Goal: Obtain resource: Download file/media

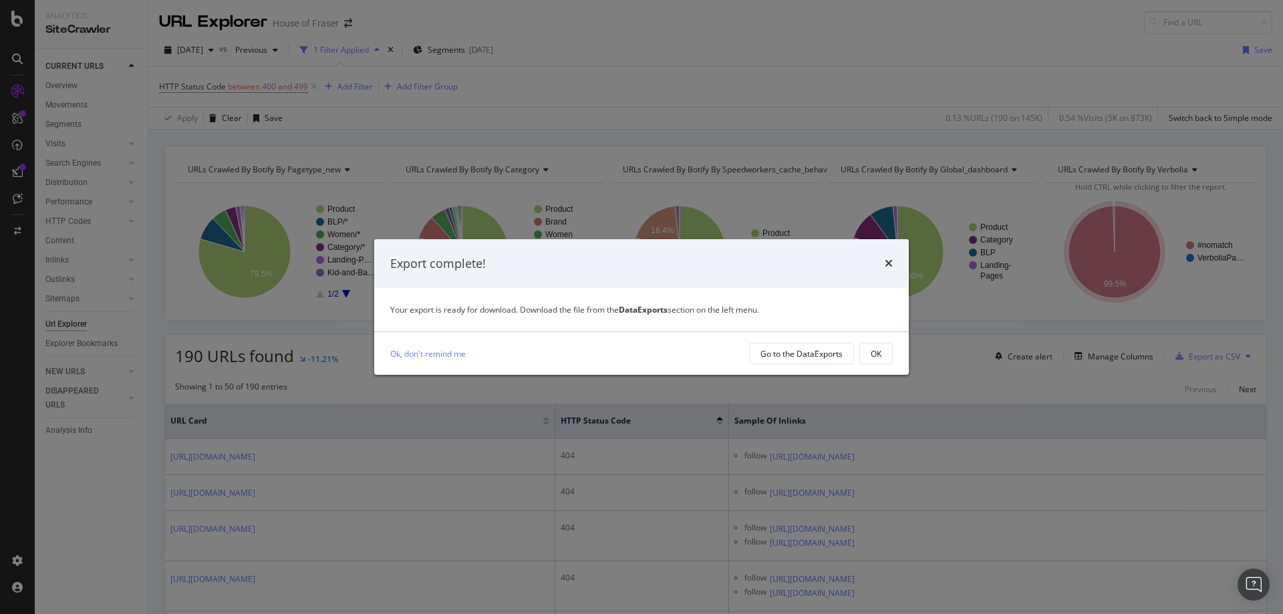
scroll to position [221, 0]
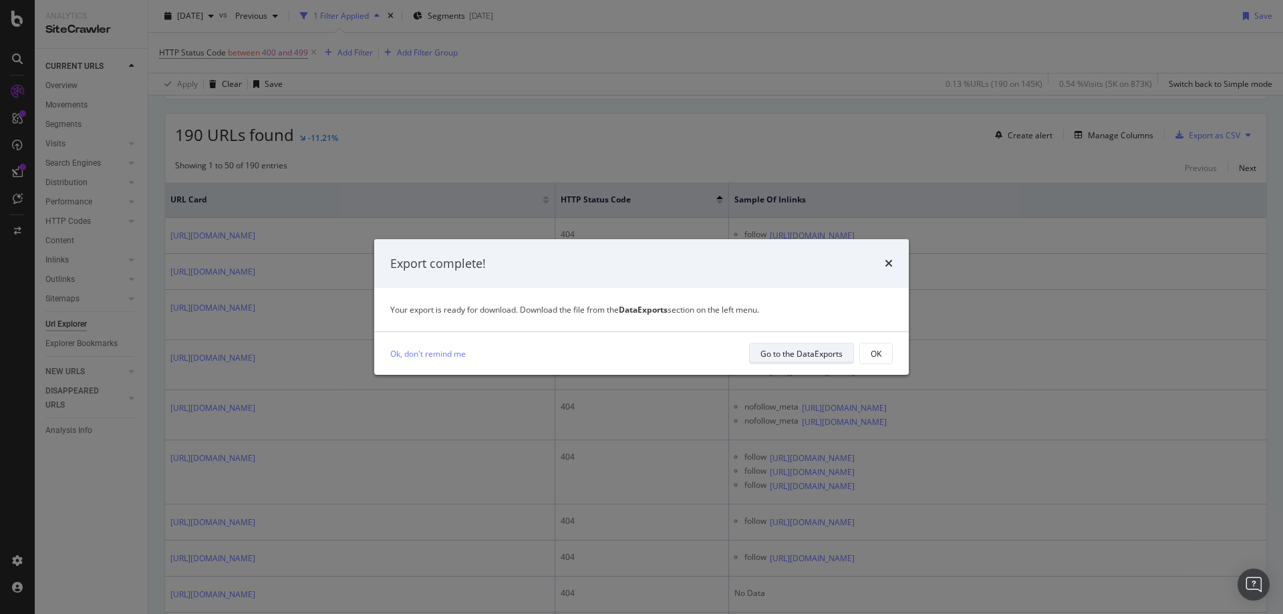
click at [773, 357] on div "Go to the DataExports" at bounding box center [802, 353] width 82 height 11
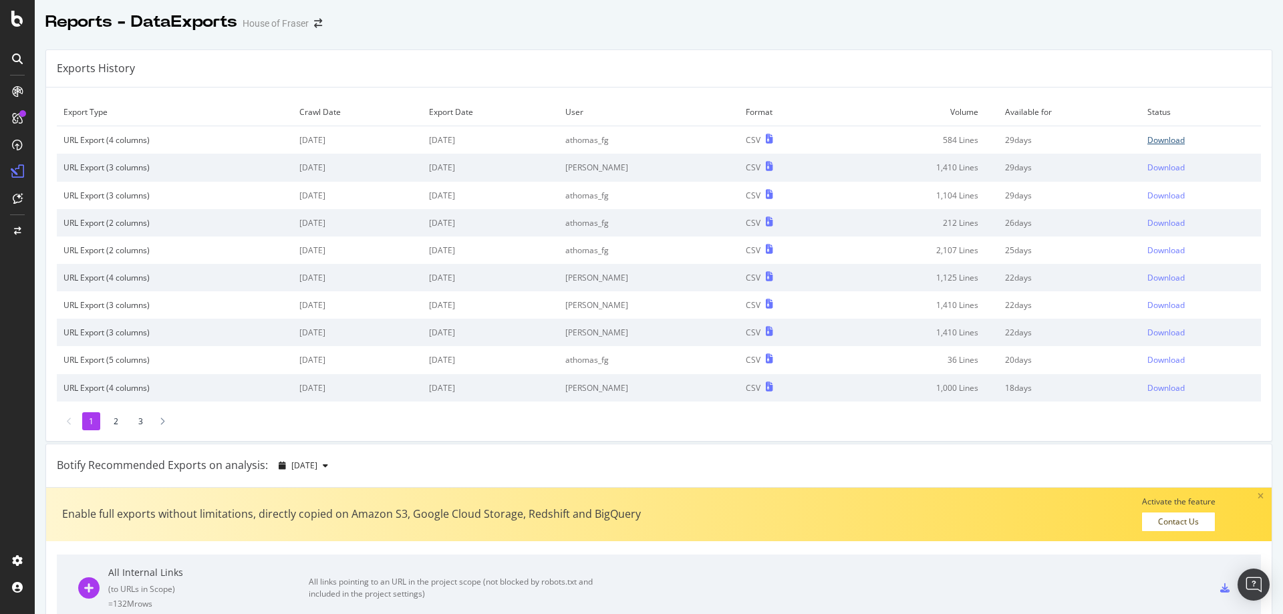
click at [1159, 138] on div "Download" at bounding box center [1166, 139] width 37 height 11
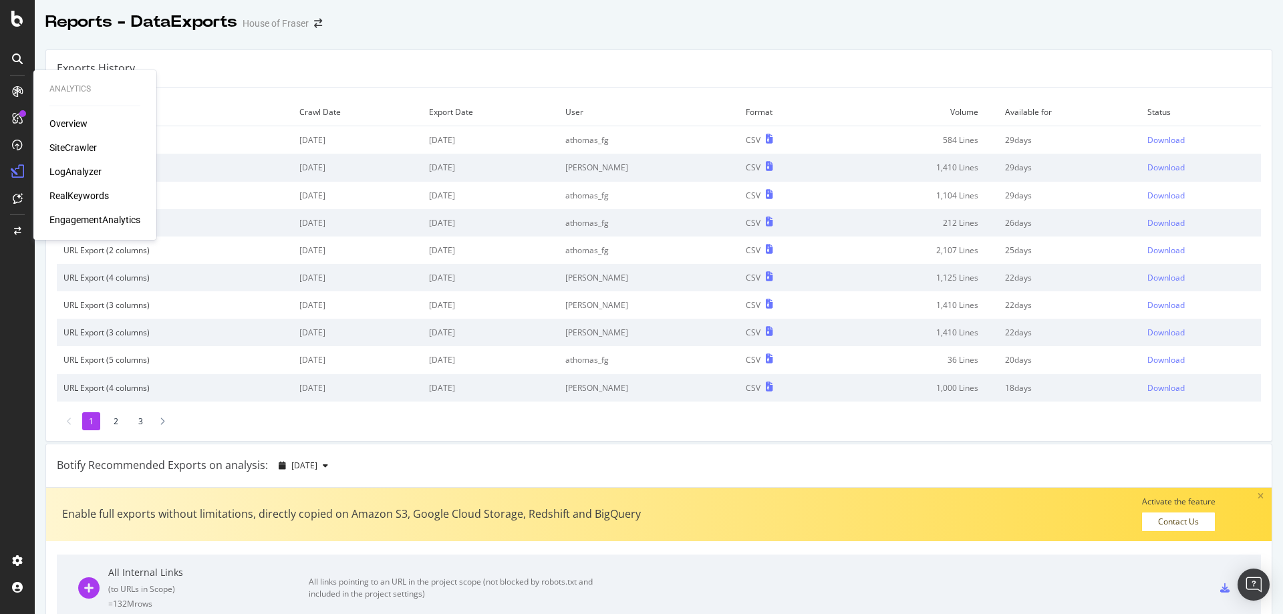
click at [86, 144] on div "SiteCrawler" at bounding box center [72, 147] width 47 height 13
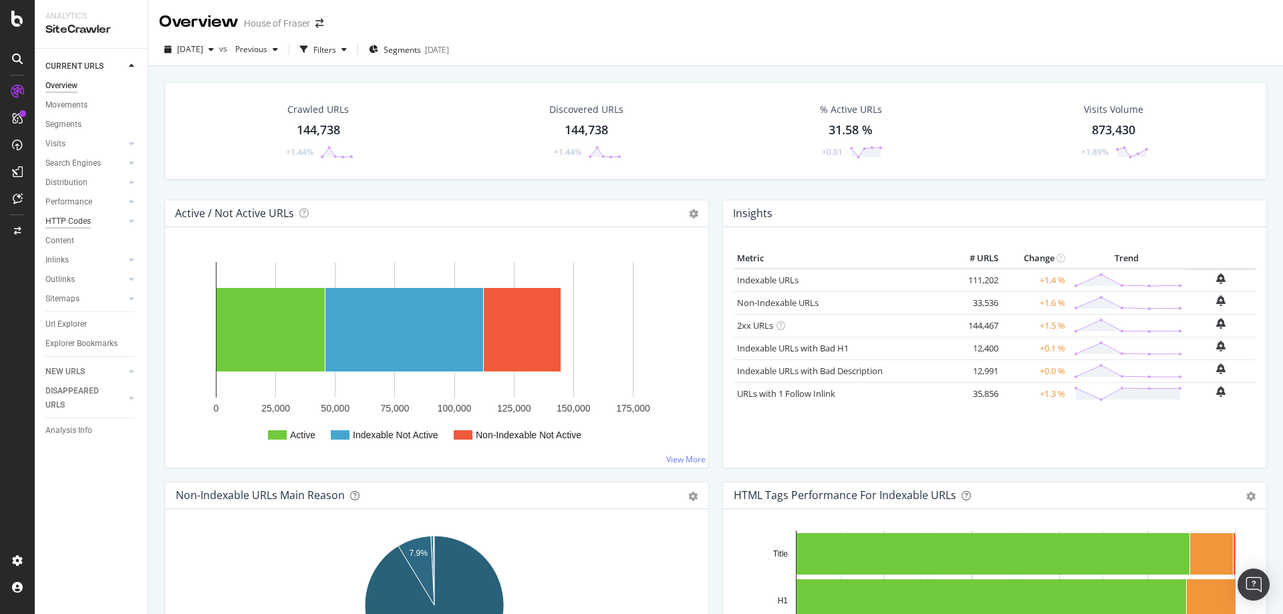
click at [76, 219] on div "HTTP Codes" at bounding box center [67, 222] width 45 height 14
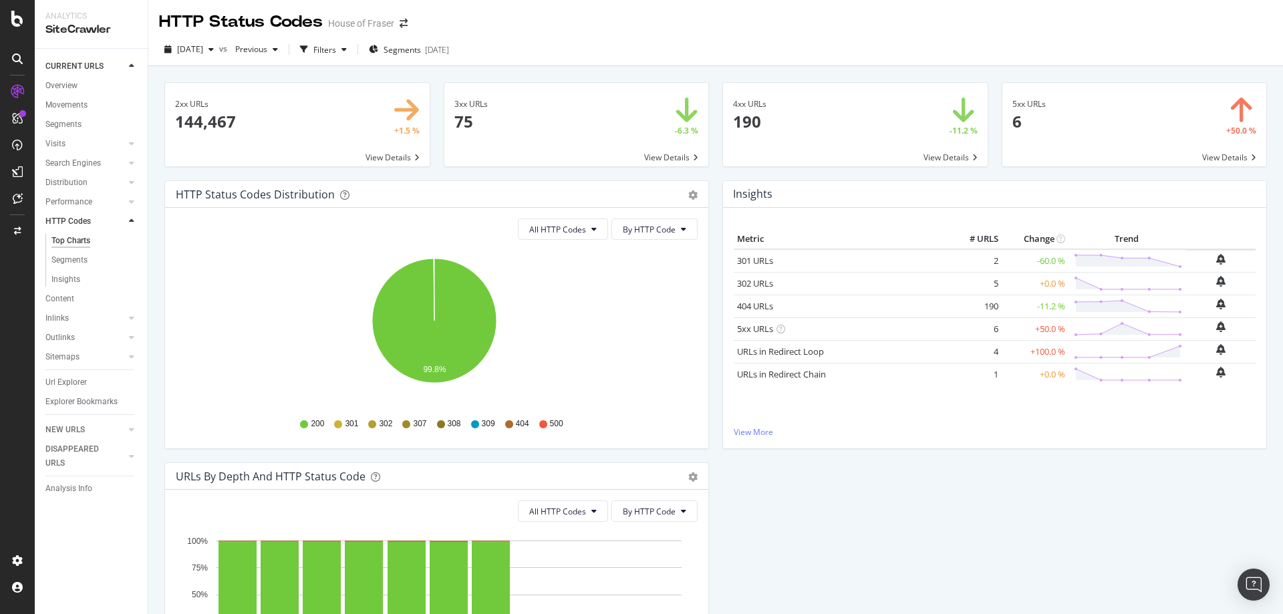
click at [930, 154] on span at bounding box center [855, 125] width 265 height 84
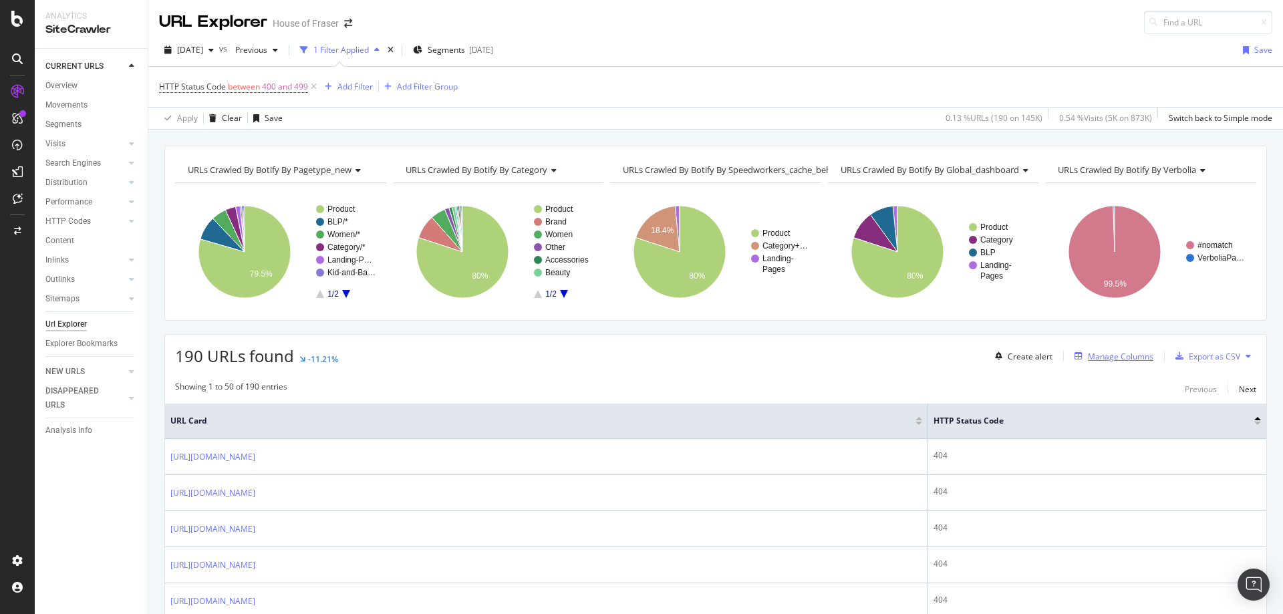
click at [1118, 360] on div "Manage Columns" at bounding box center [1121, 356] width 66 height 11
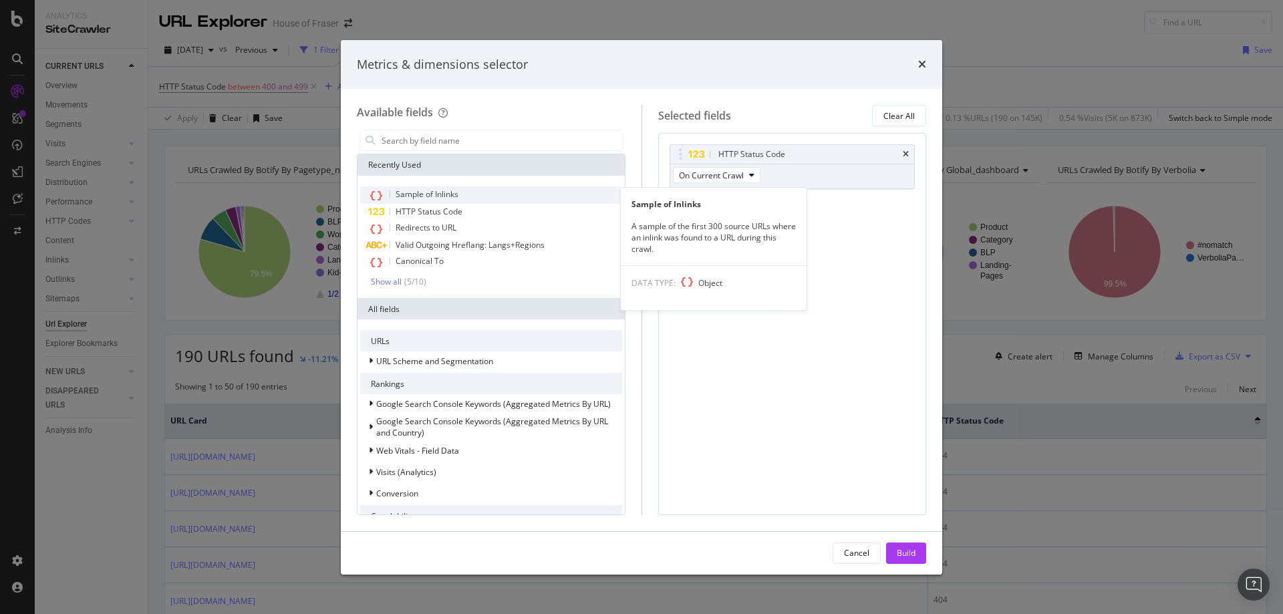
click at [477, 192] on div "Sample of Inlinks" at bounding box center [491, 194] width 262 height 17
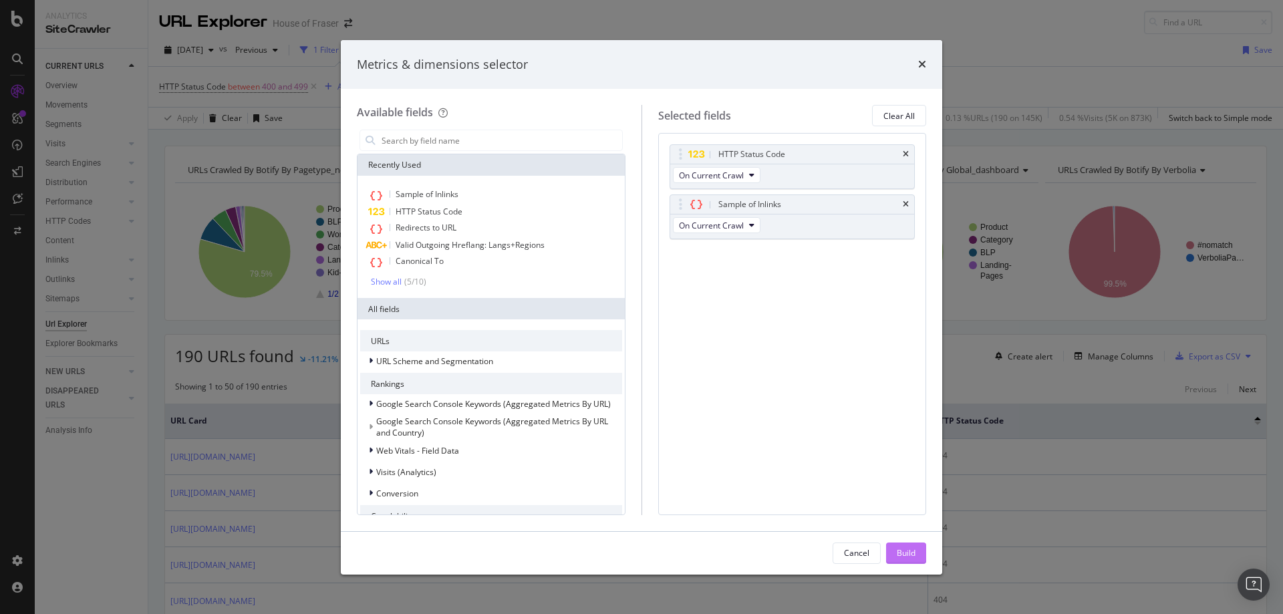
click at [899, 560] on div "Build" at bounding box center [906, 553] width 19 height 20
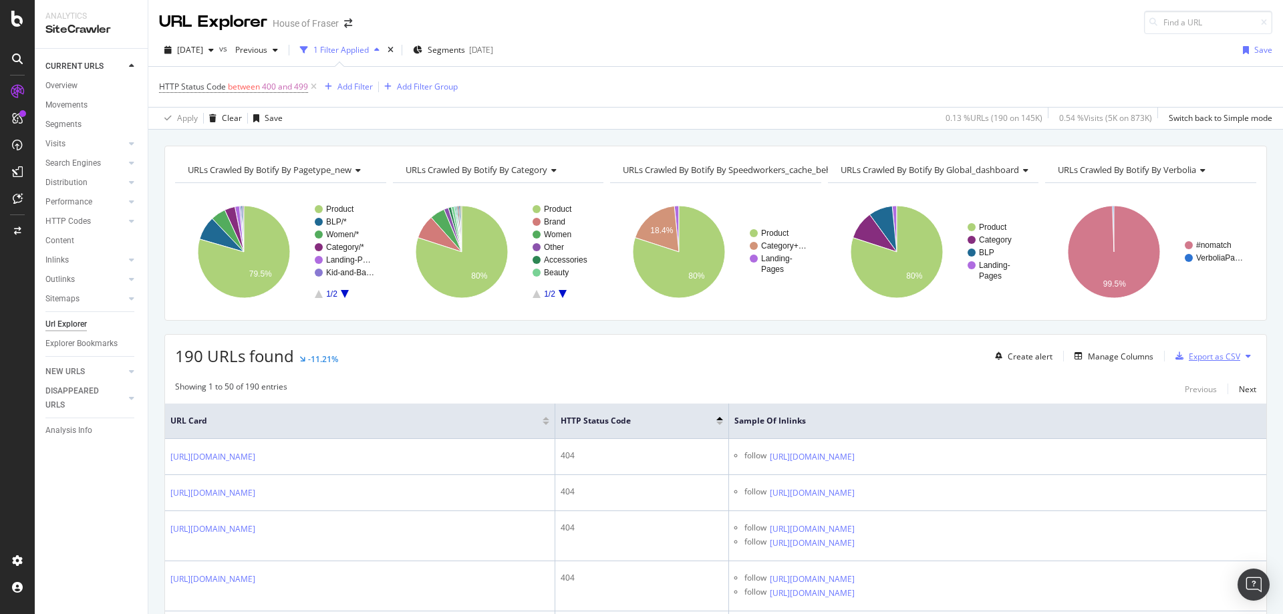
click at [1215, 362] on div "Export as CSV" at bounding box center [1205, 356] width 70 height 20
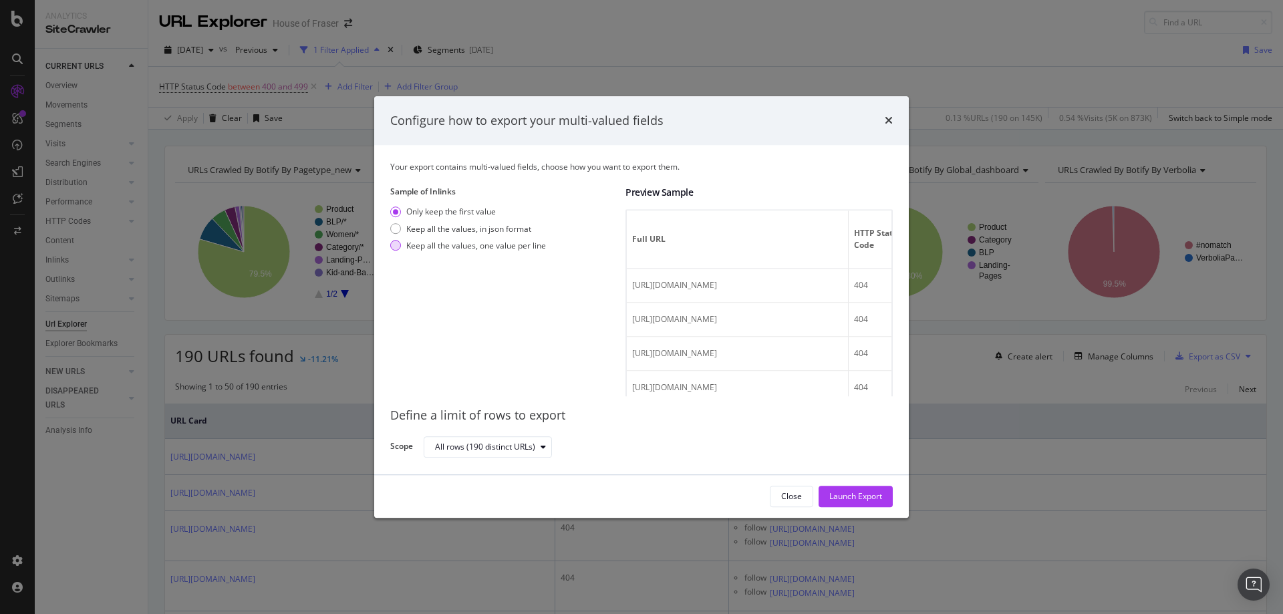
click at [393, 247] on div "modal" at bounding box center [395, 246] width 11 height 11
click at [833, 497] on div "Launch Export" at bounding box center [855, 496] width 53 height 11
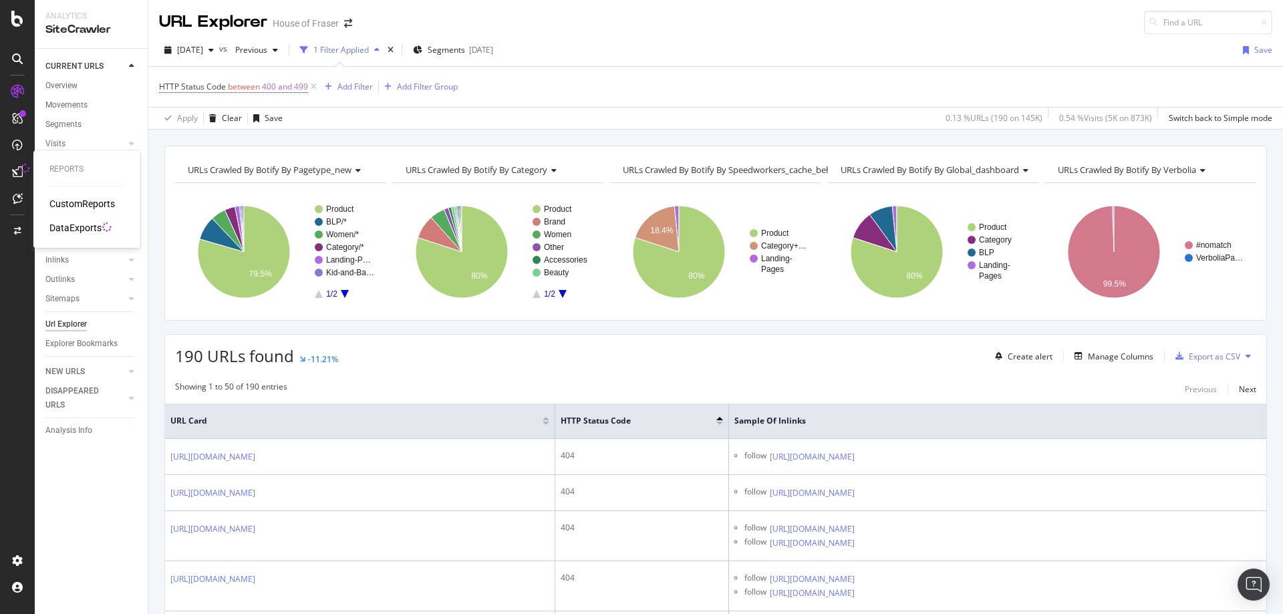
click at [86, 233] on div "DataExports" at bounding box center [75, 227] width 52 height 13
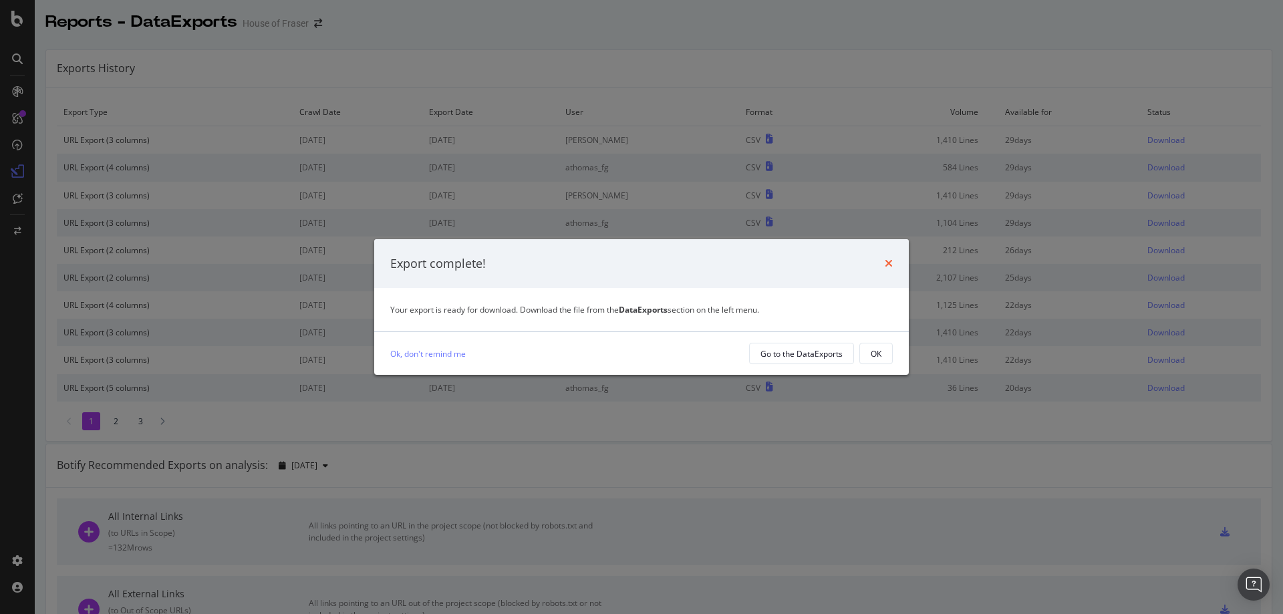
click at [886, 263] on icon "times" at bounding box center [889, 263] width 8 height 11
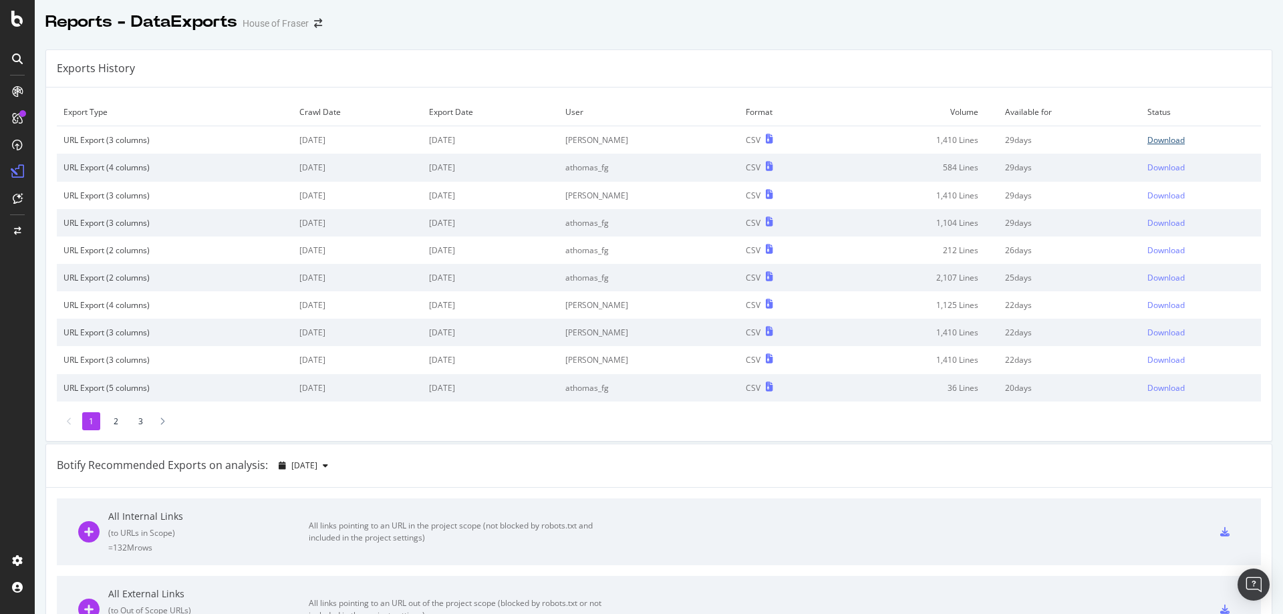
click at [1155, 140] on div "Download" at bounding box center [1166, 139] width 37 height 11
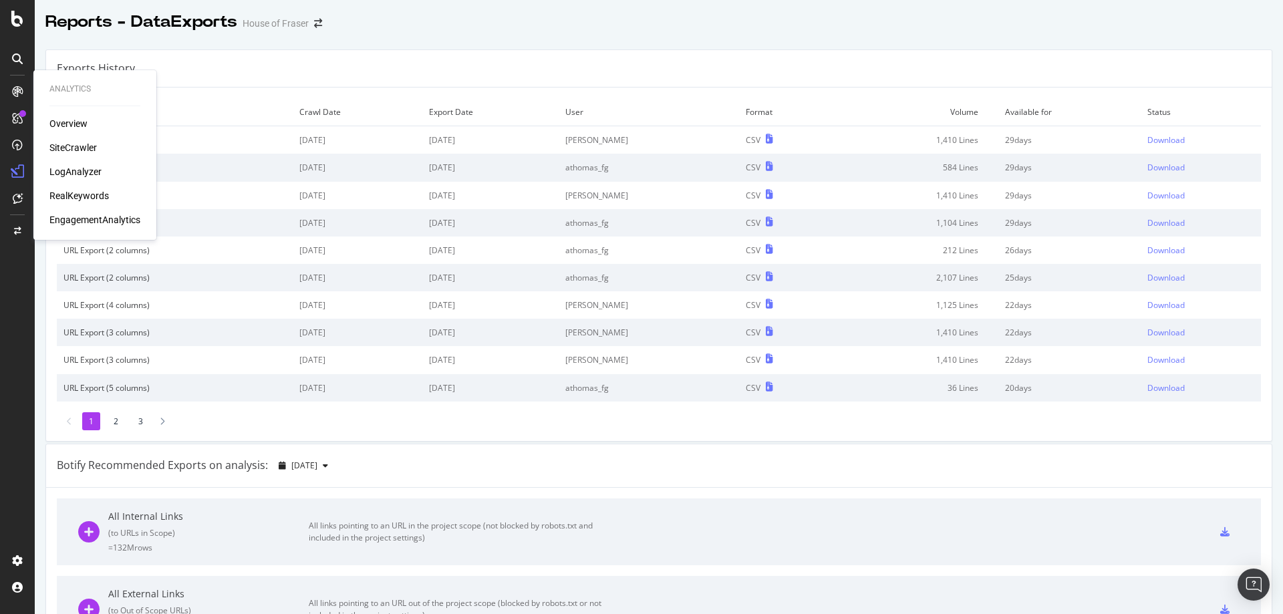
click at [16, 95] on icon at bounding box center [17, 91] width 11 height 11
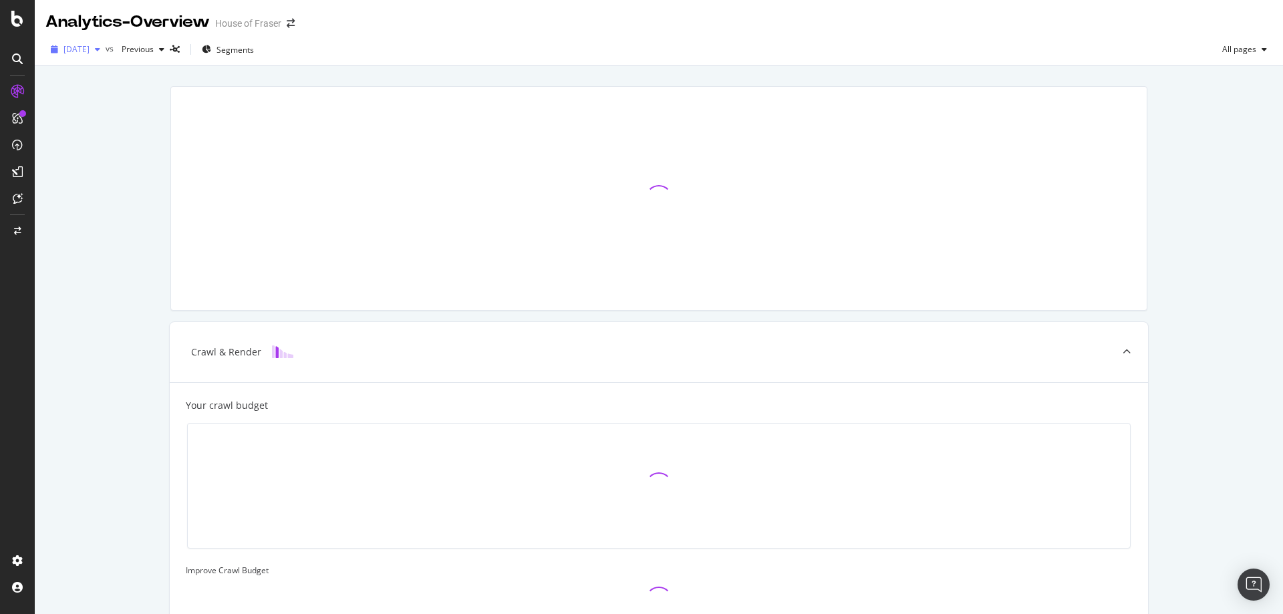
click at [90, 51] on span "[DATE]" at bounding box center [76, 48] width 26 height 11
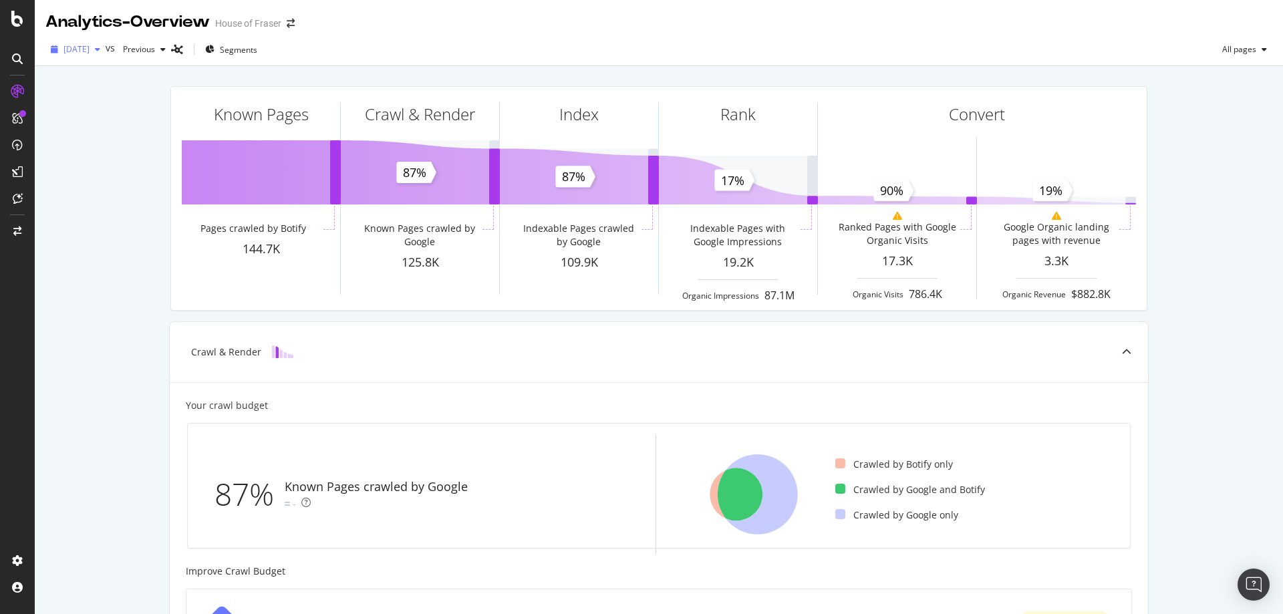
click at [90, 53] on span "[DATE]" at bounding box center [76, 48] width 26 height 11
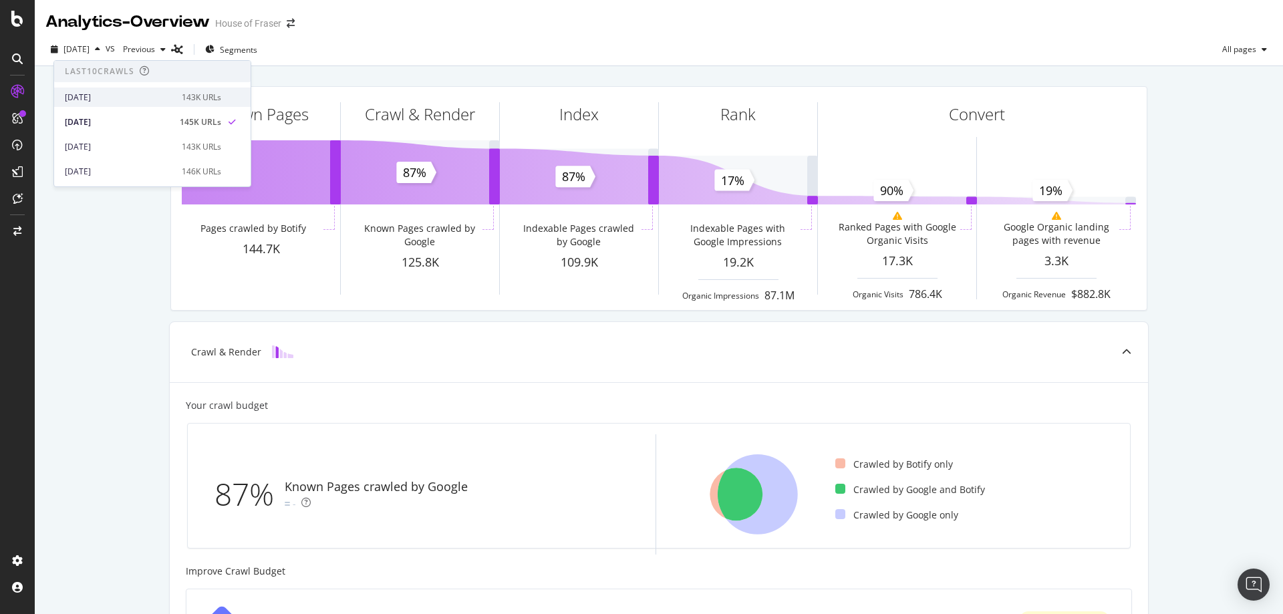
click at [96, 98] on div "[DATE]" at bounding box center [119, 98] width 109 height 12
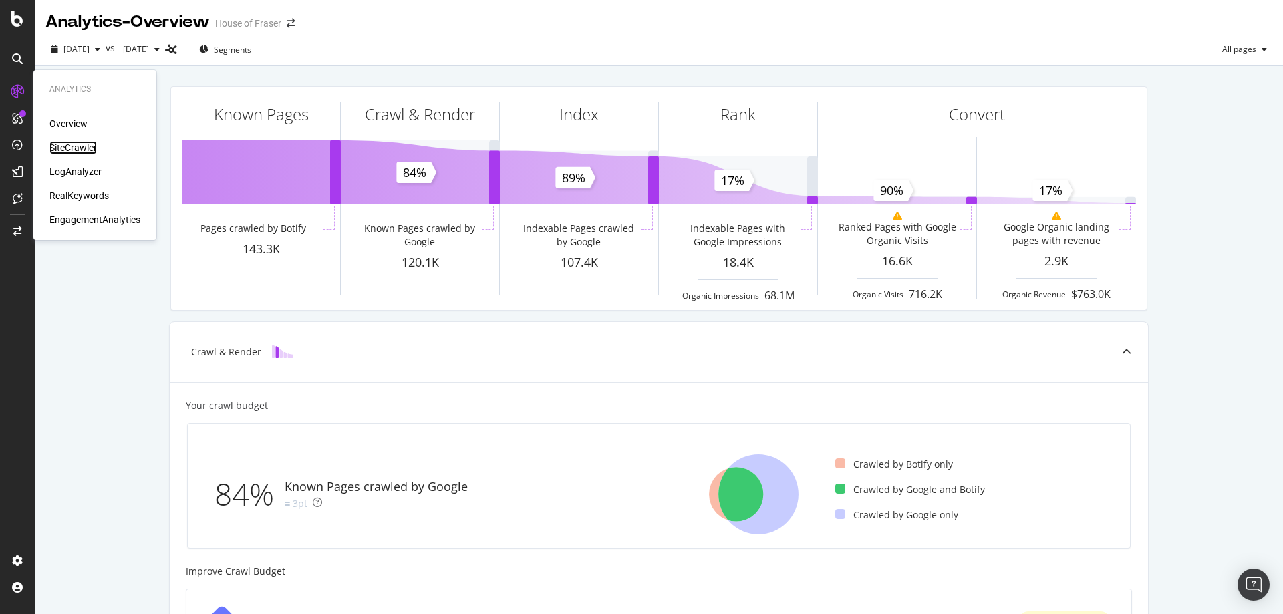
click at [66, 148] on div "SiteCrawler" at bounding box center [72, 147] width 47 height 13
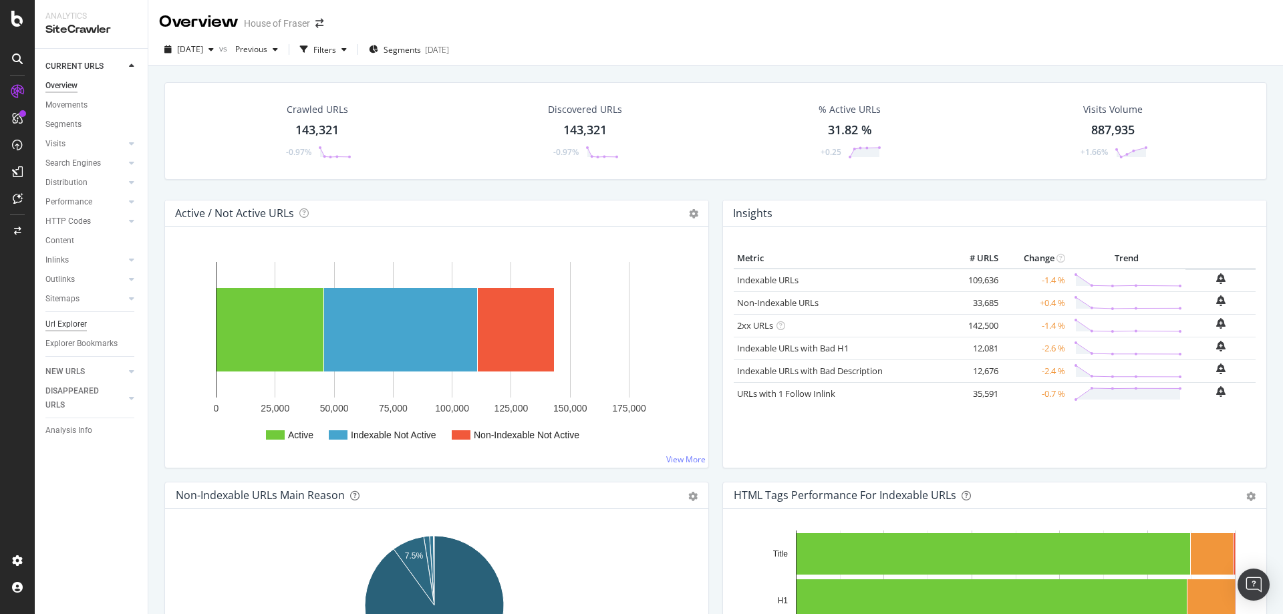
click at [59, 328] on div "Url Explorer" at bounding box center [65, 324] width 41 height 14
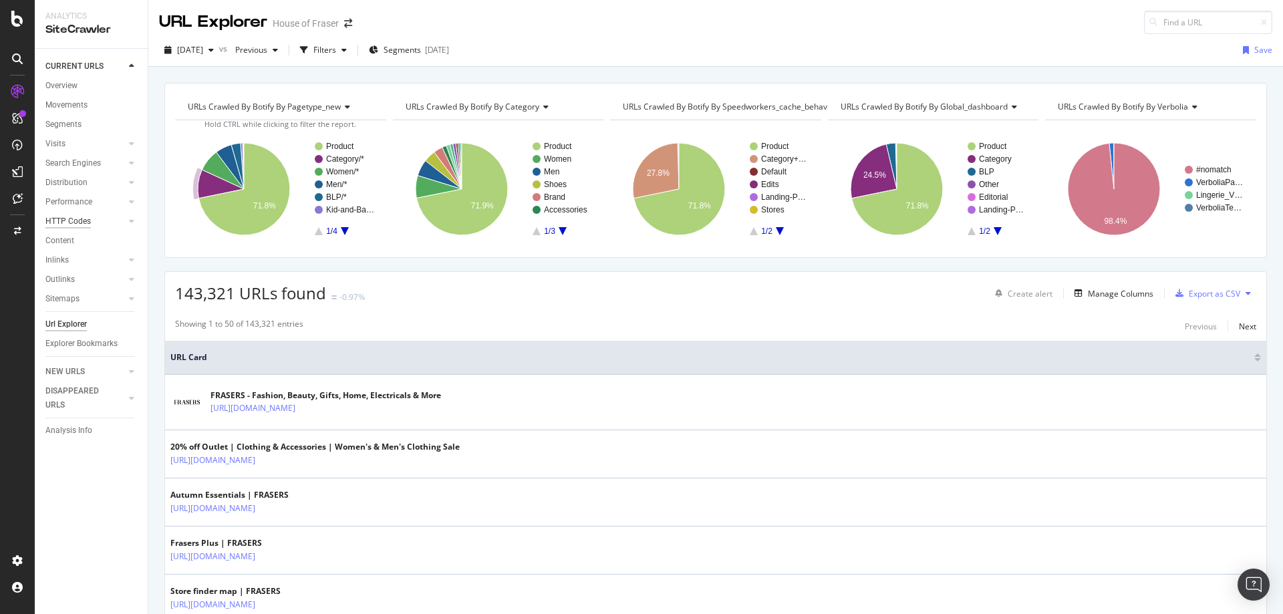
click at [52, 223] on div "HTTP Codes" at bounding box center [67, 222] width 45 height 14
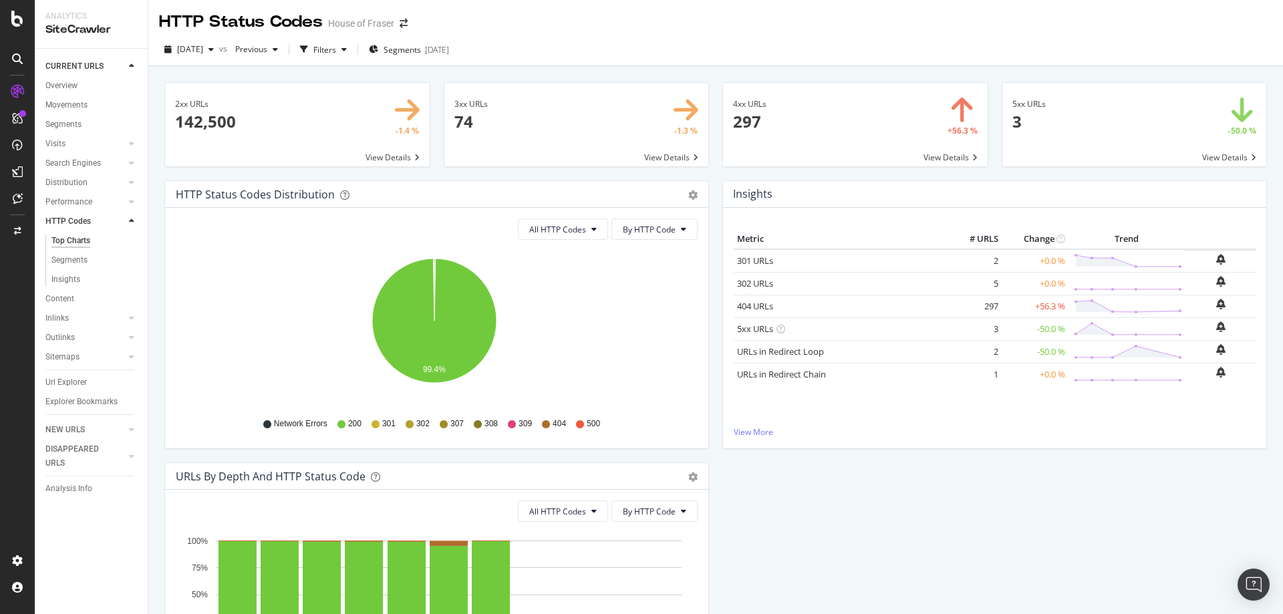
click at [949, 150] on span at bounding box center [855, 125] width 265 height 84
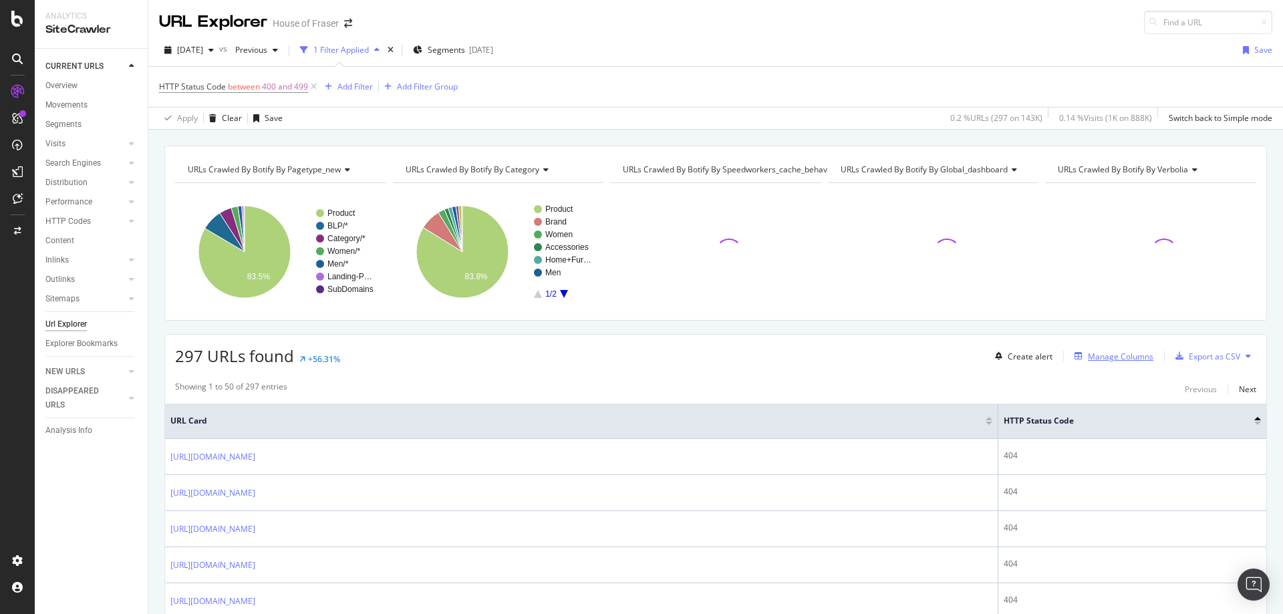
click at [1105, 356] on div "Manage Columns" at bounding box center [1121, 356] width 66 height 11
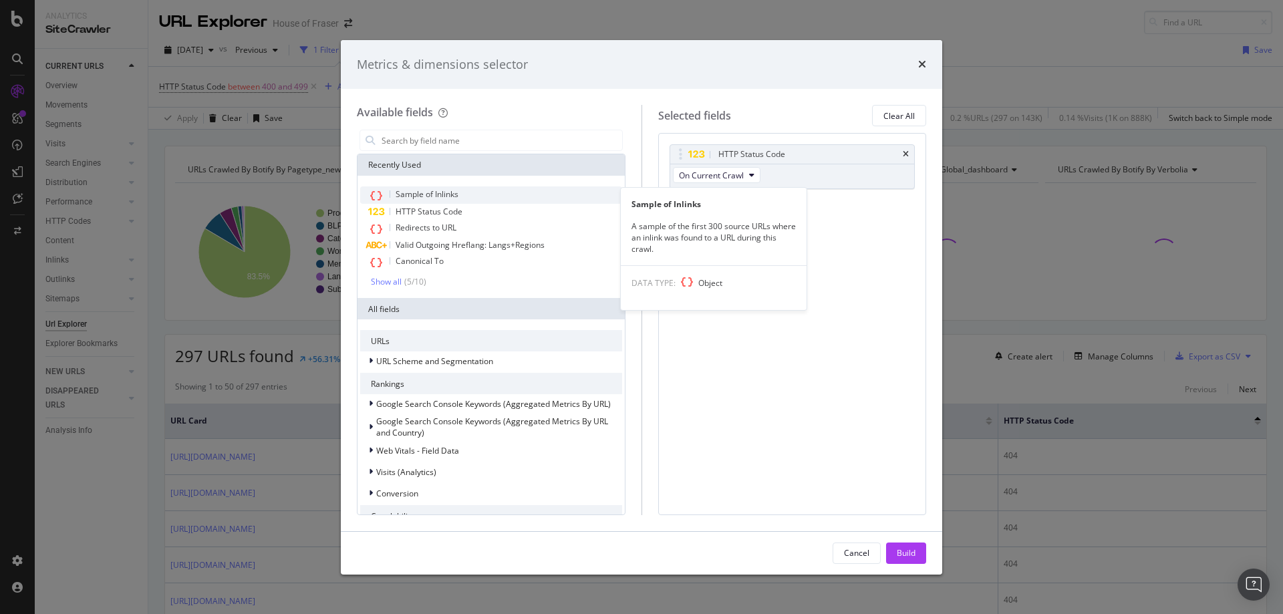
click at [407, 195] on span "Sample of Inlinks" at bounding box center [427, 193] width 63 height 11
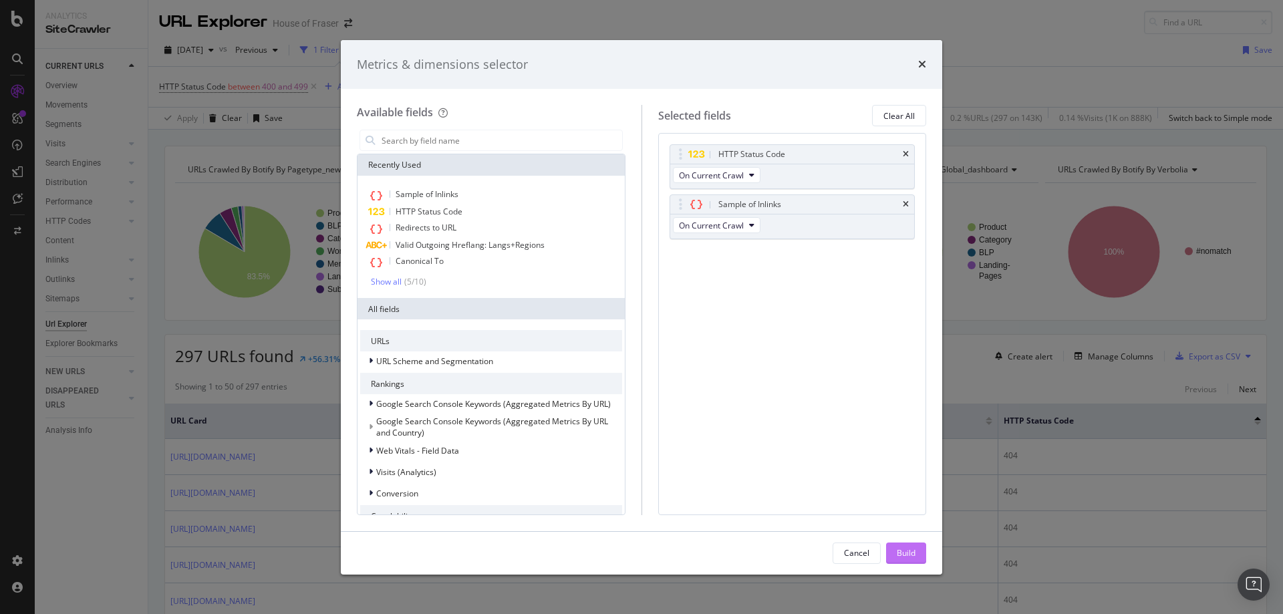
click at [904, 559] on div "Build" at bounding box center [906, 552] width 19 height 11
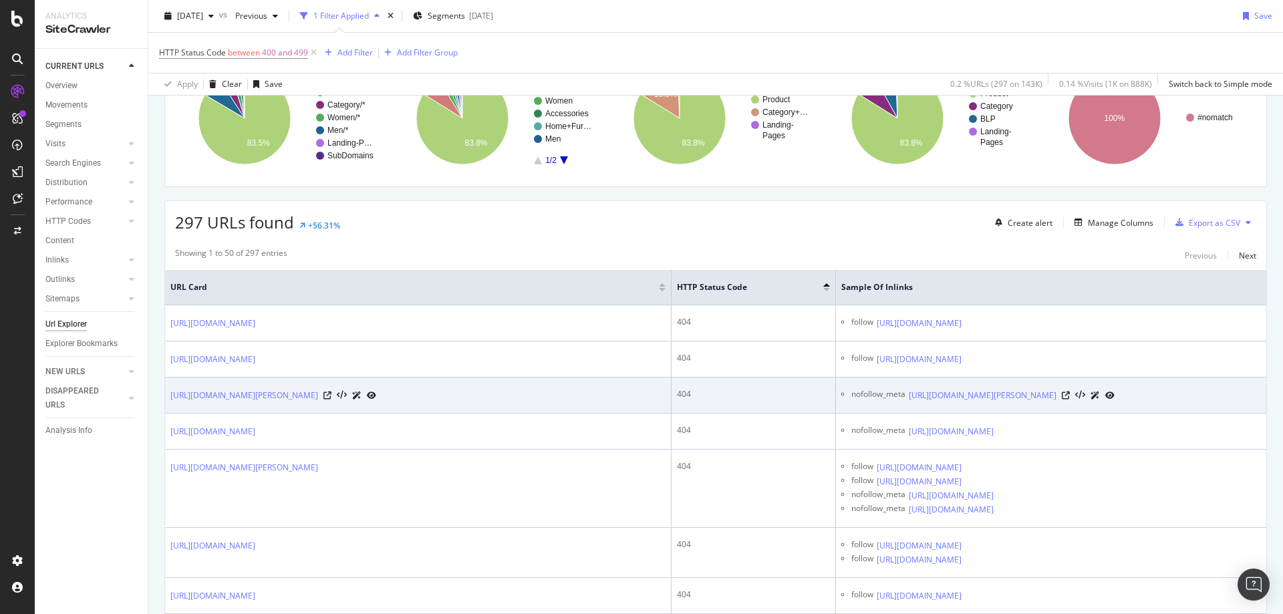
scroll to position [136, 0]
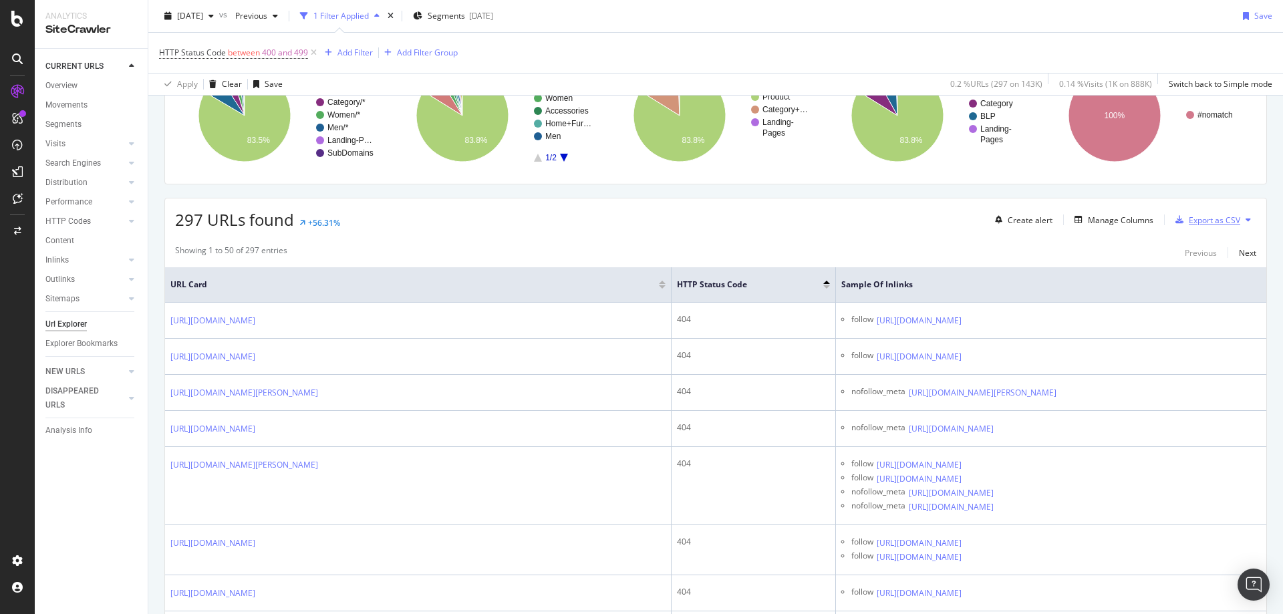
click at [1208, 223] on div "Export as CSV" at bounding box center [1214, 220] width 51 height 11
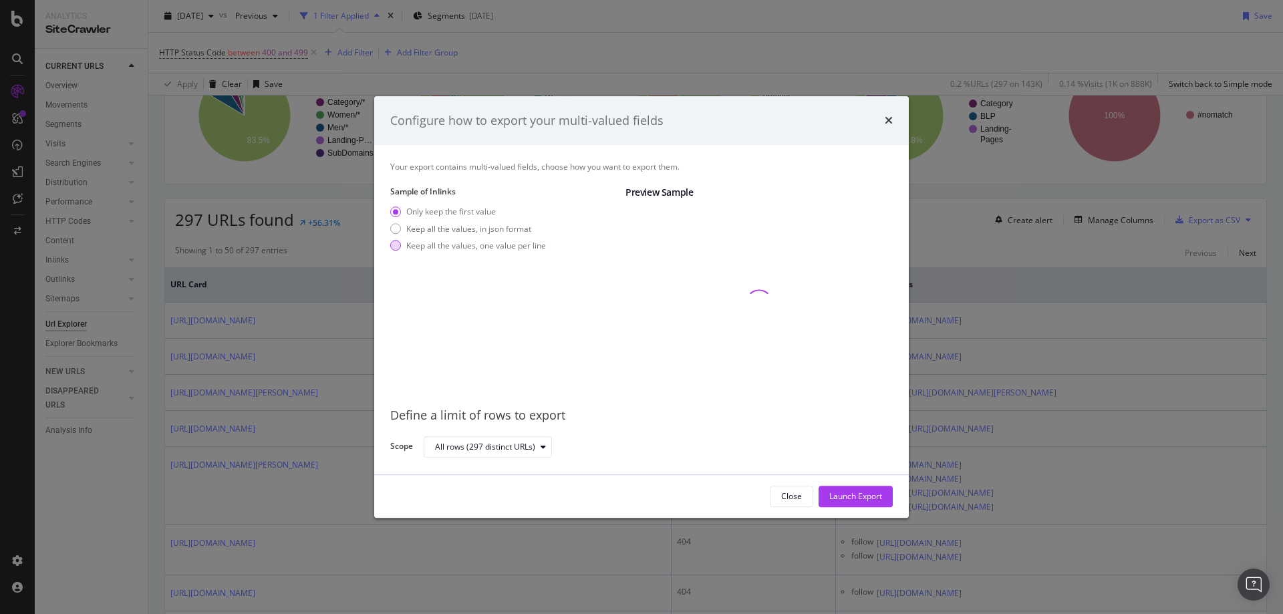
click at [455, 241] on div "Keep all the values, one value per line" at bounding box center [476, 245] width 140 height 11
click at [852, 493] on div "Launch Export" at bounding box center [855, 496] width 53 height 11
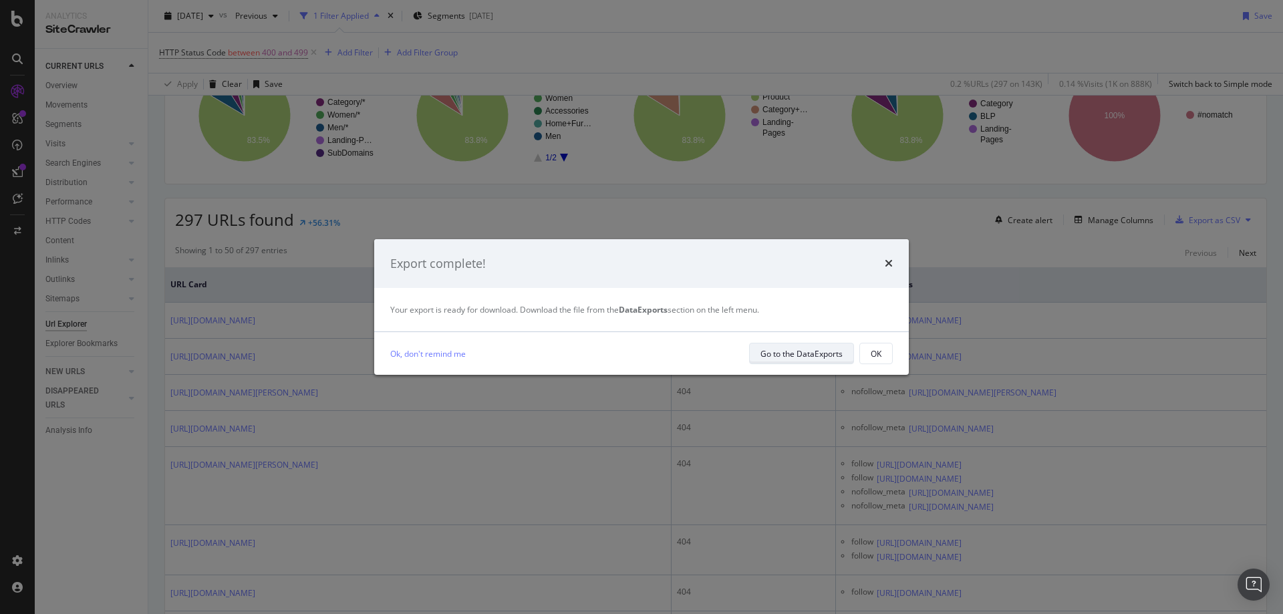
click at [822, 357] on div "Go to the DataExports" at bounding box center [802, 353] width 82 height 11
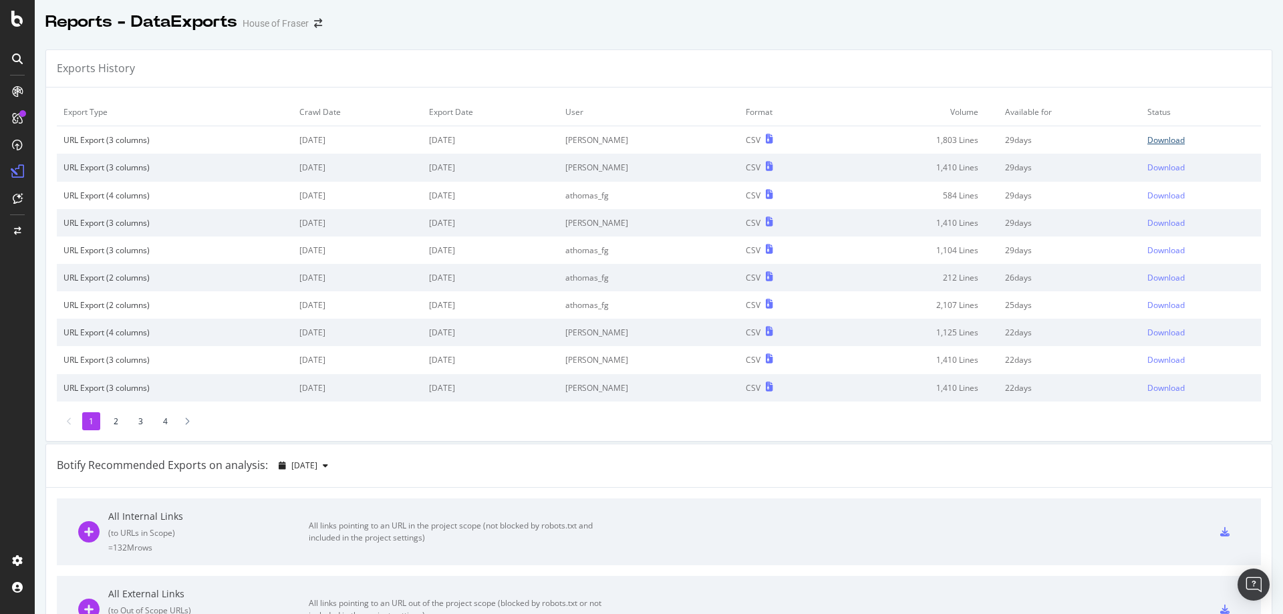
click at [1156, 138] on div "Download" at bounding box center [1166, 139] width 37 height 11
